Goal: Communication & Community: Answer question/provide support

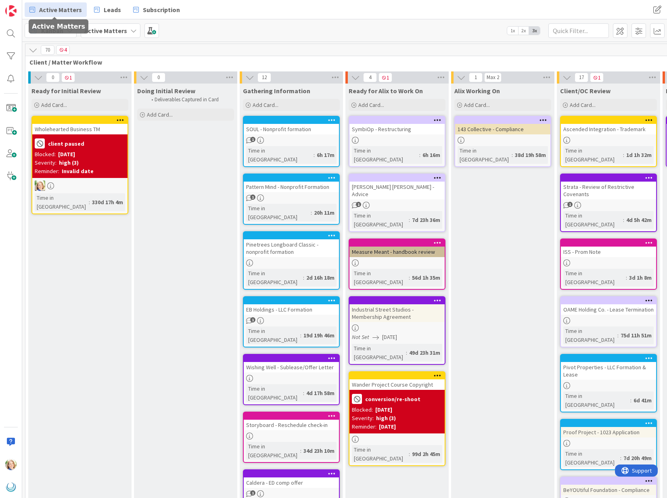
scroll to position [0, 275]
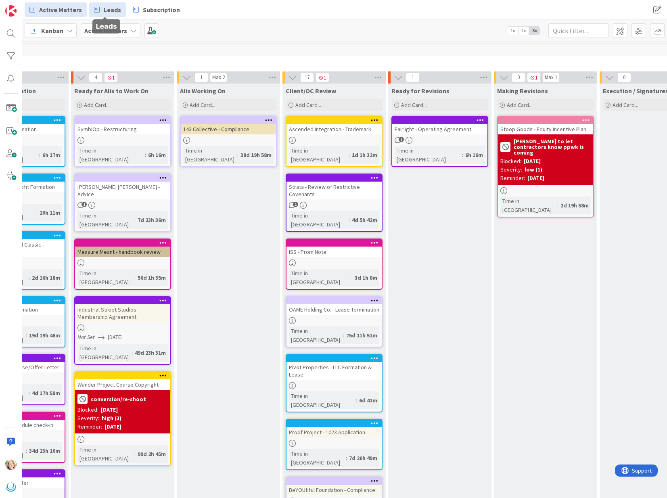
click at [107, 14] on link "Leads" at bounding box center [107, 9] width 37 height 15
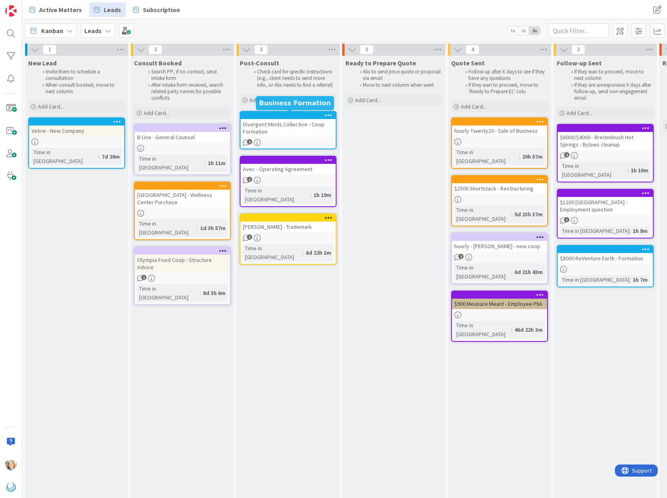
click at [272, 113] on div at bounding box center [290, 116] width 92 height 6
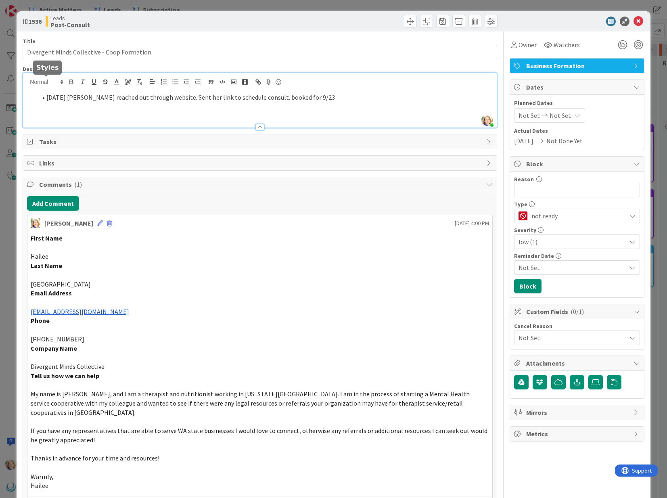
click at [46, 81] on div "[PERSON_NAME] just joined [DATE] [PERSON_NAME] reached out through website. Sen…" at bounding box center [260, 100] width 474 height 55
click at [48, 201] on button "Add Comment" at bounding box center [53, 203] width 52 height 15
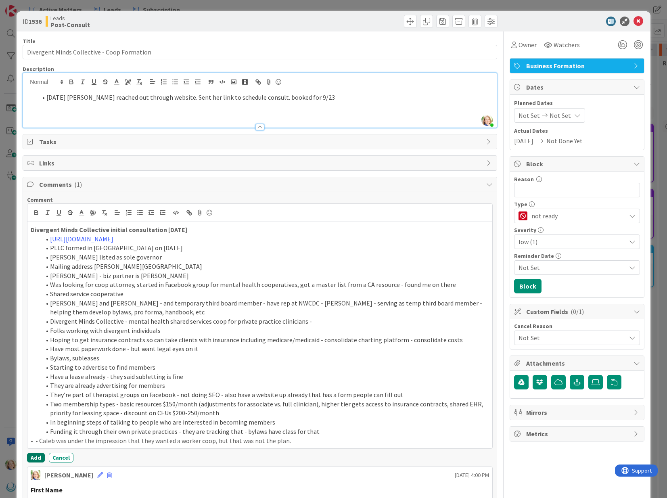
click at [34, 456] on button "Add" at bounding box center [36, 458] width 18 height 10
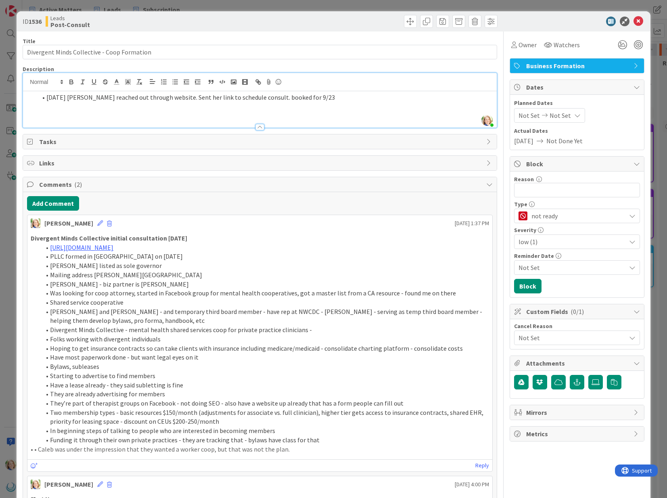
click at [45, 98] on li "[DATE] [PERSON_NAME] reached out through website. Sent her link to schedule con…" at bounding box center [265, 97] width 456 height 9
click at [640, 21] on icon at bounding box center [639, 22] width 10 height 10
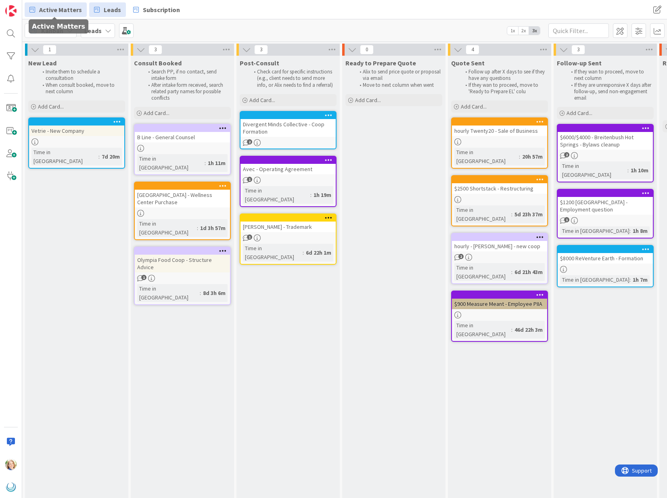
click at [54, 10] on span "Active Matters" at bounding box center [60, 10] width 43 height 10
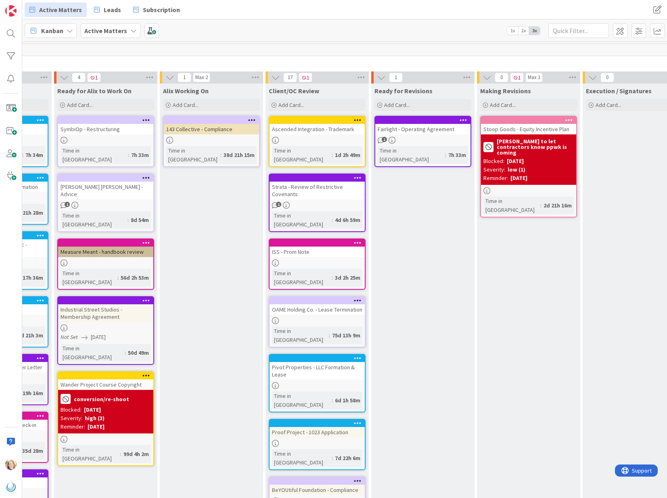
scroll to position [0, 292]
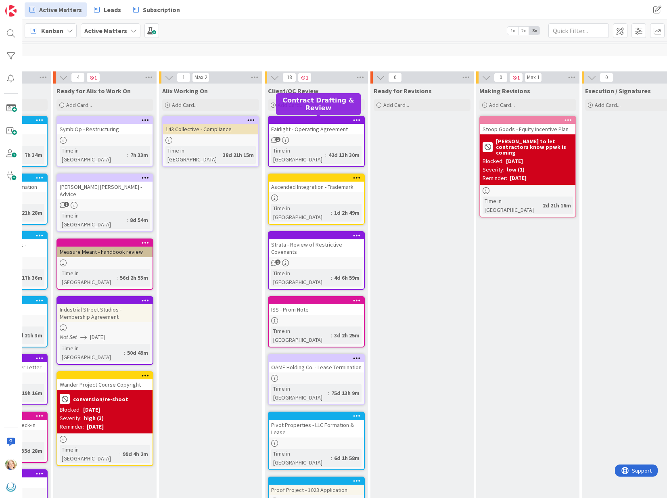
click at [319, 119] on div at bounding box center [319, 121] width 92 height 6
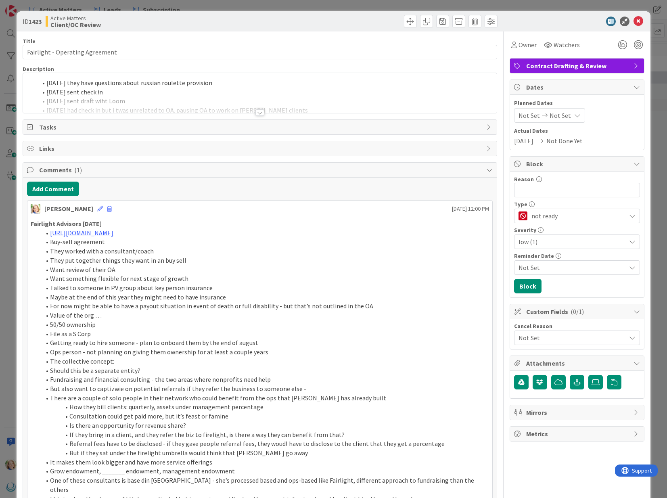
click at [46, 82] on div "[DATE] they have questions about russian roulette provision [DATE] sent check i…" at bounding box center [260, 93] width 474 height 40
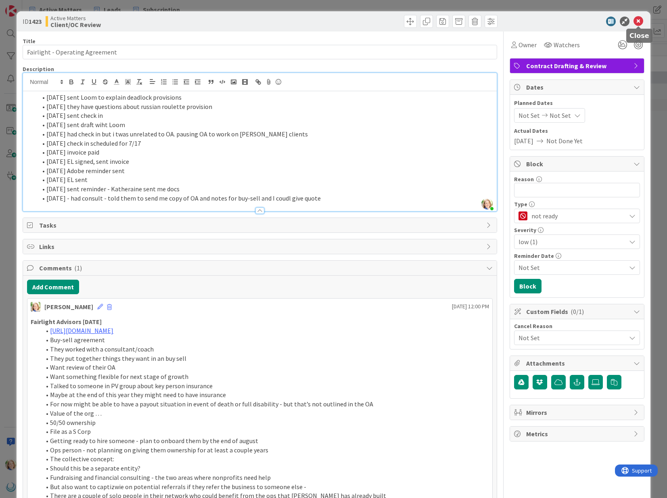
click at [636, 21] on icon at bounding box center [639, 22] width 10 height 10
